Goal: Find contact information: Find contact information

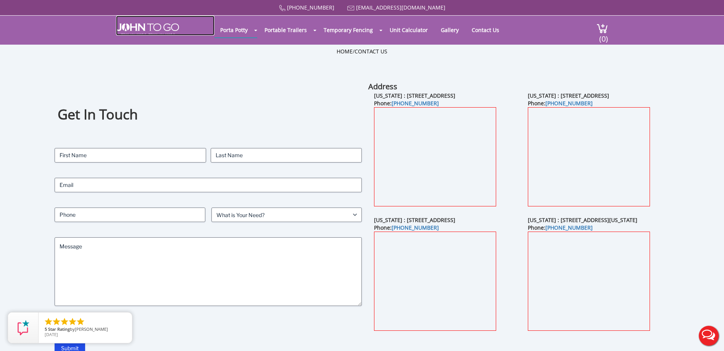
click at [146, 23] on link at bounding box center [165, 26] width 98 height 20
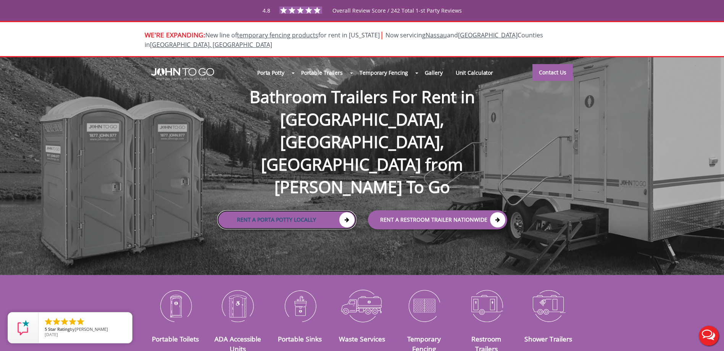
drag, startPoint x: 291, startPoint y: 172, endPoint x: 289, endPoint y: 167, distance: 5.5
click at [291, 210] on link "Rent a Porta Potty Locally" at bounding box center [286, 219] width 139 height 19
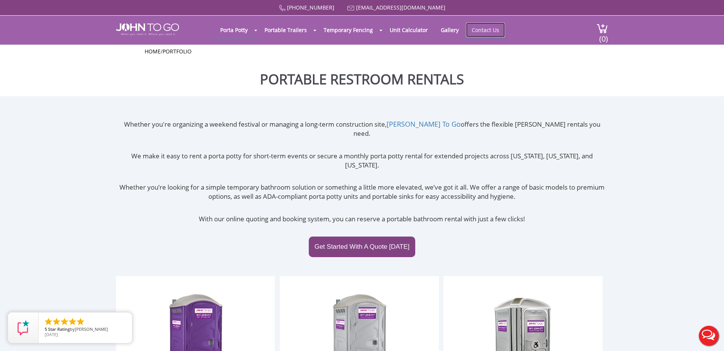
click at [478, 32] on link "Contact Us" at bounding box center [485, 30] width 39 height 15
